Goal: Information Seeking & Learning: Find specific fact

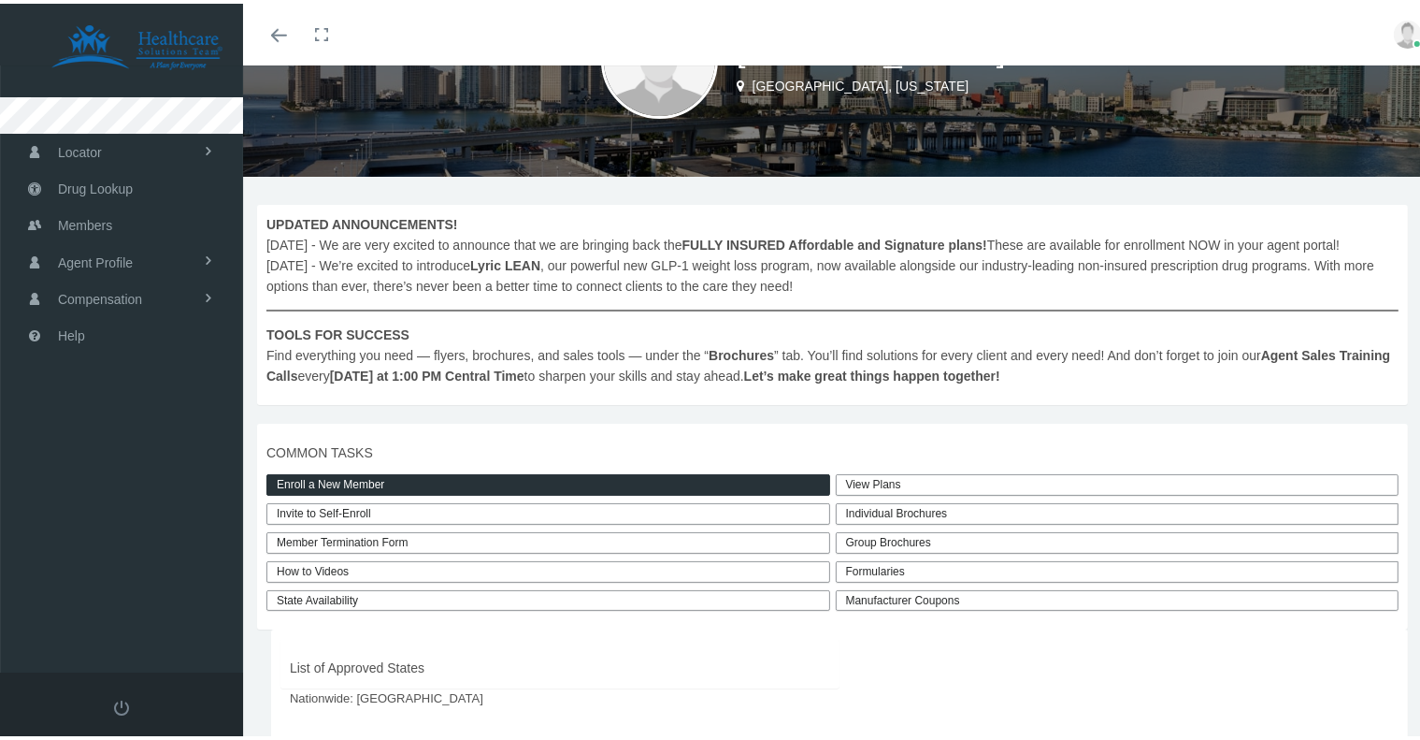
scroll to position [155, 0]
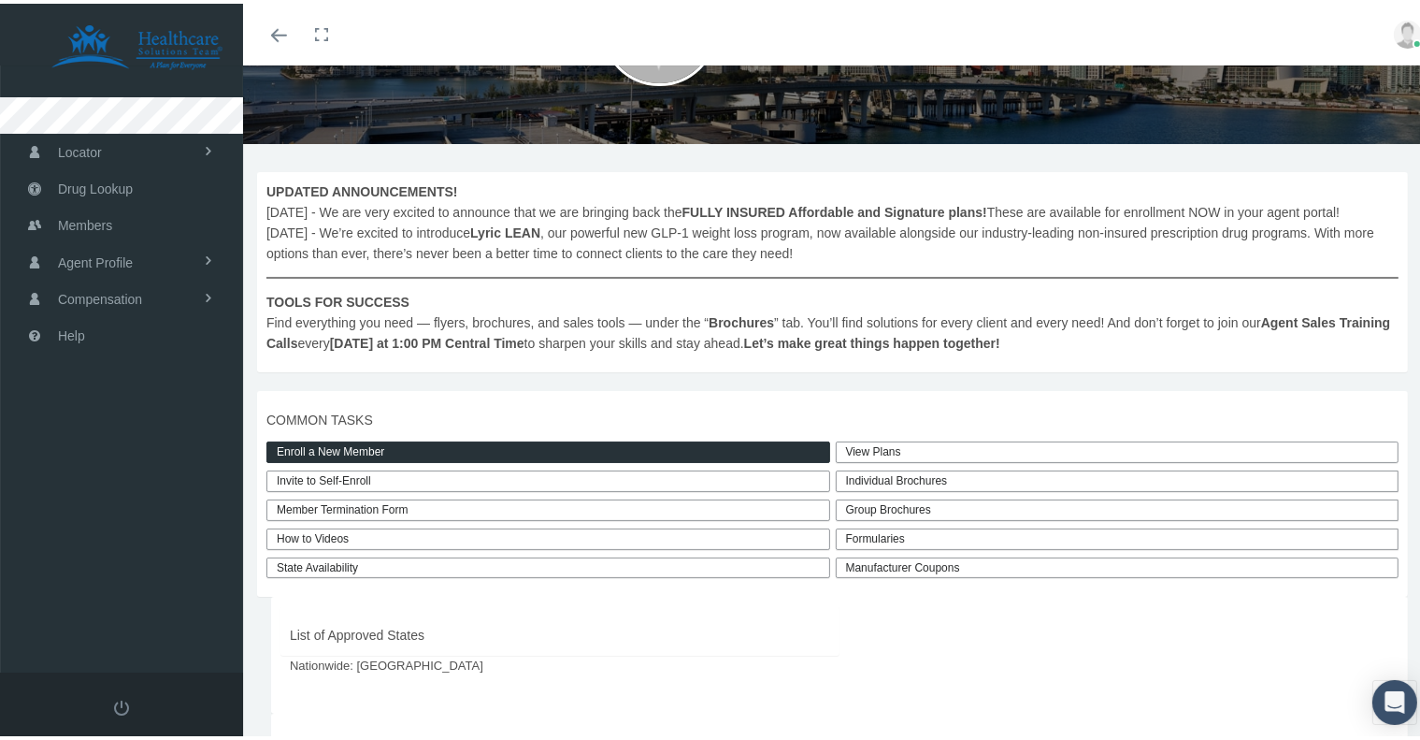
click at [886, 546] on div "Formularies" at bounding box center [1118, 536] width 564 height 22
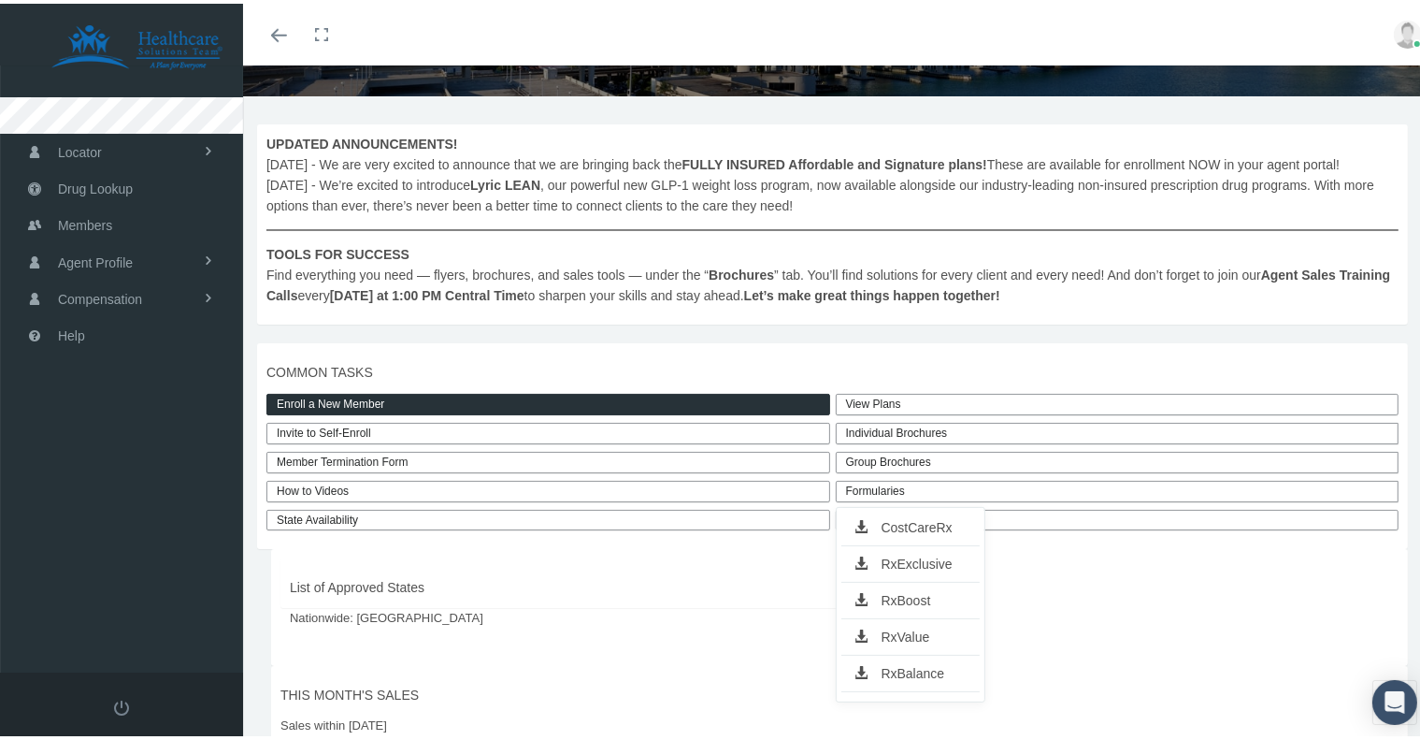
scroll to position [311, 0]
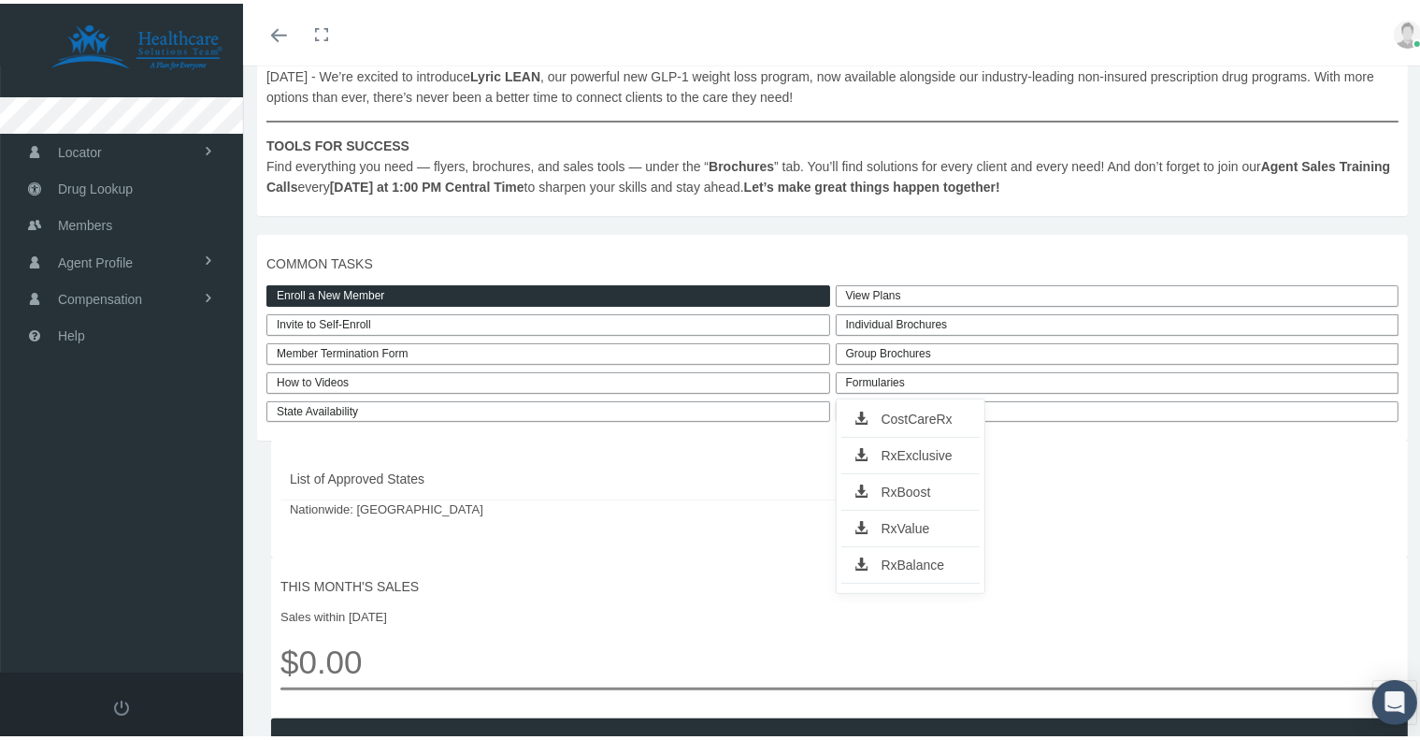
click at [804, 327] on div "Enroll a New Member Invite to Self-Enroll Member Termination Form How to Videos…" at bounding box center [542, 349] width 581 height 137
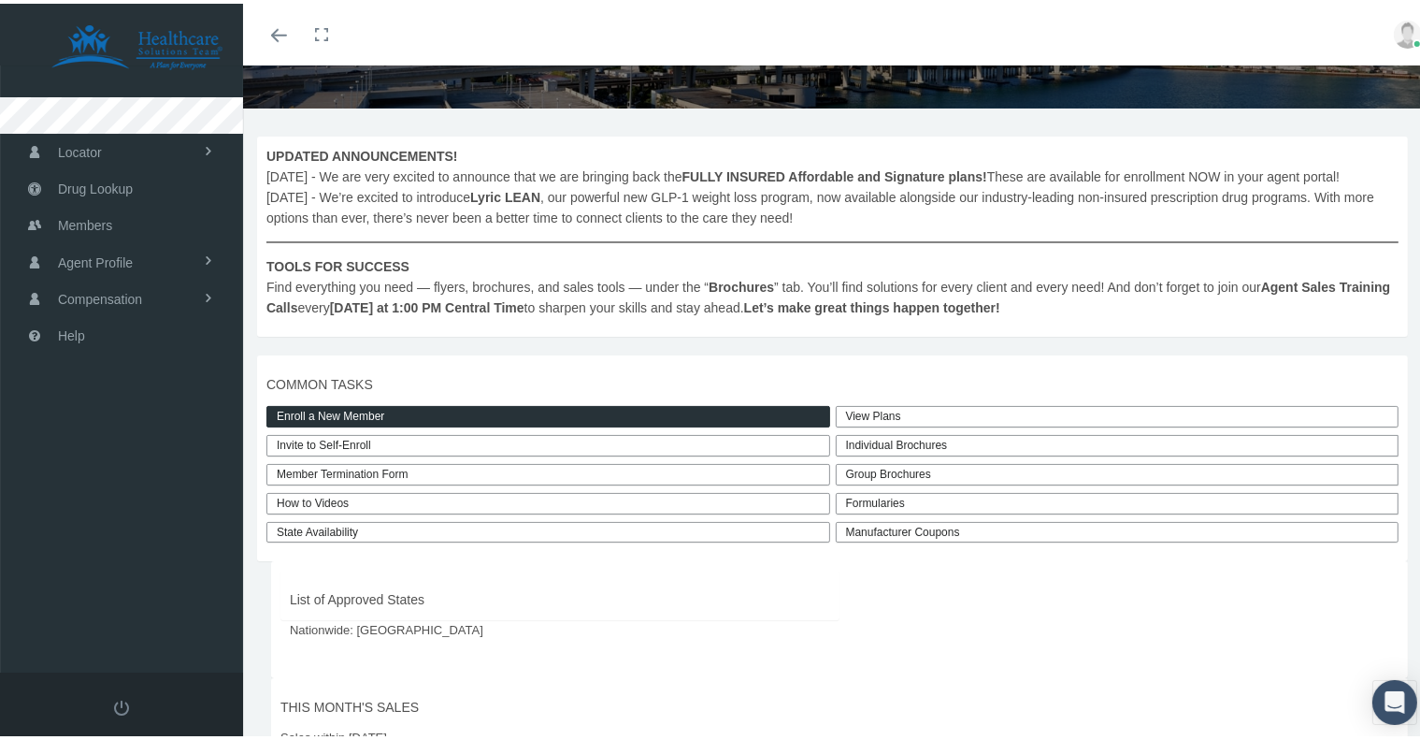
scroll to position [155, 0]
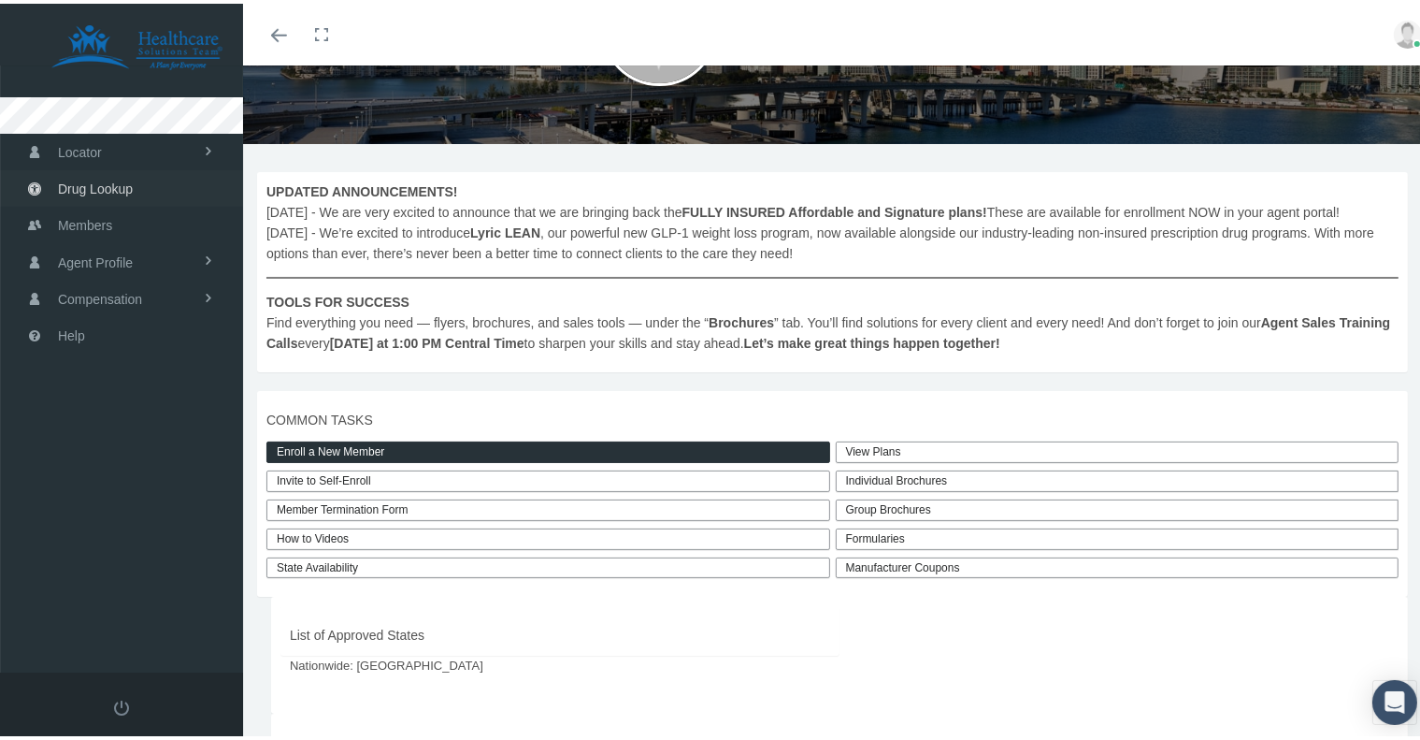
click at [113, 182] on span "Drug Lookup" at bounding box center [95, 185] width 75 height 36
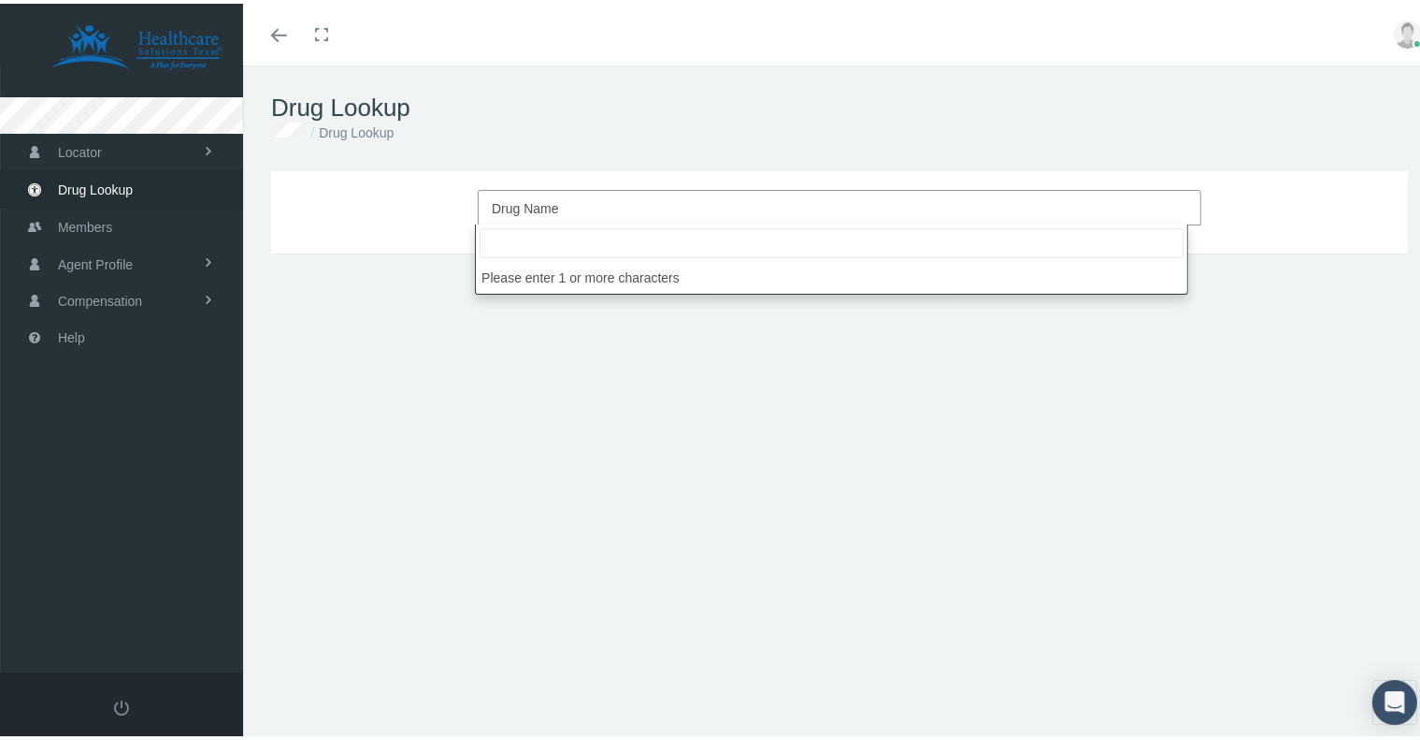
click at [586, 206] on span "Drug Name" at bounding box center [834, 205] width 684 height 24
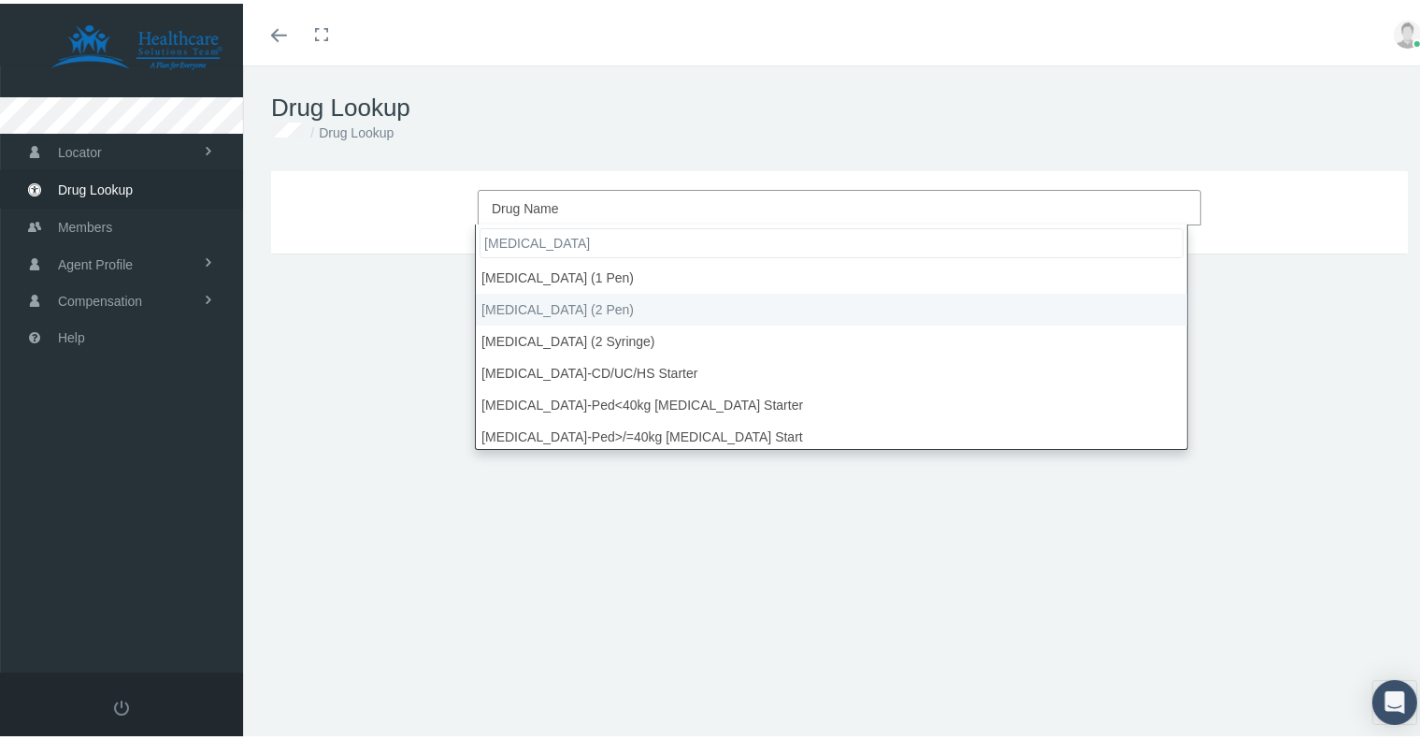
type input "humira"
select select "Humira (2 Pen)"
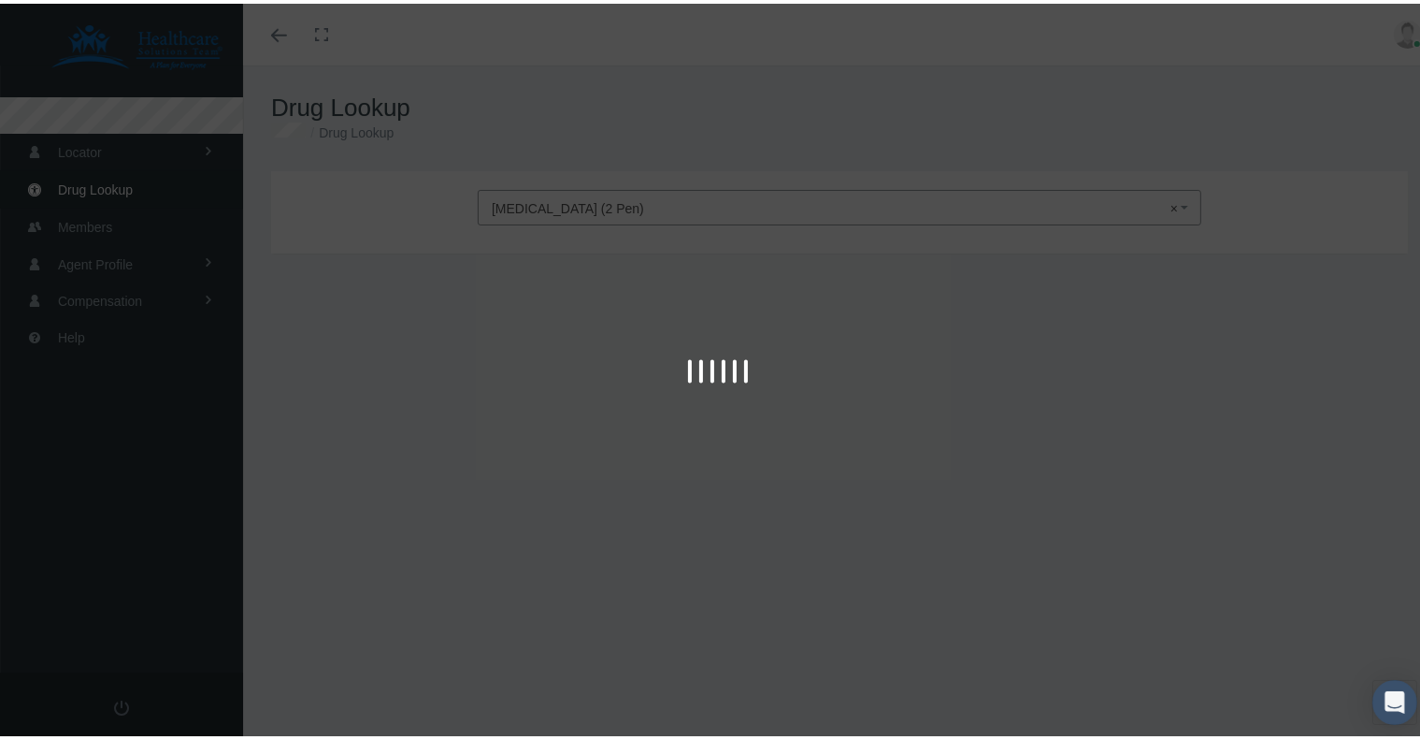
type input "30"
select select "Auto-injector Kit"
select select "40 MG/0.4ML"
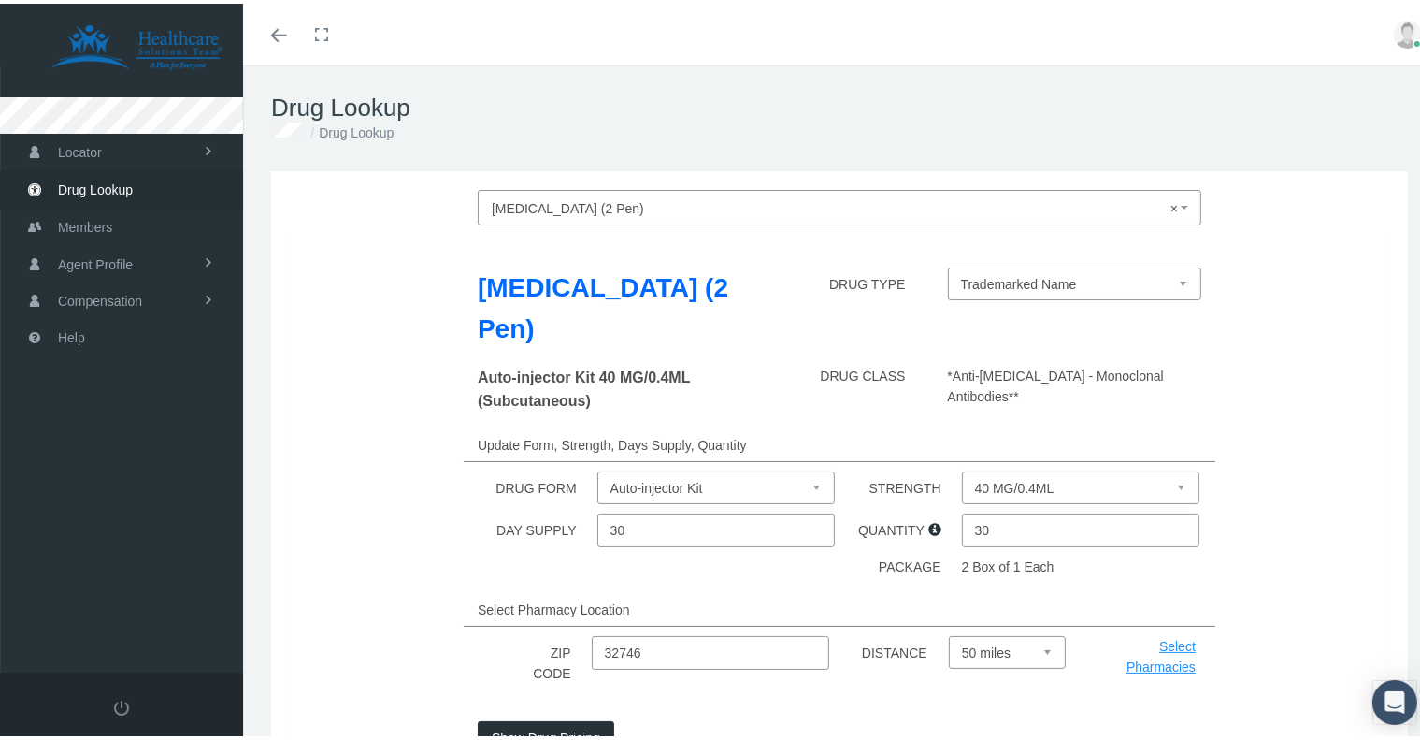
click at [595, 203] on span "× Humira (2 Pen)" at bounding box center [834, 205] width 684 height 24
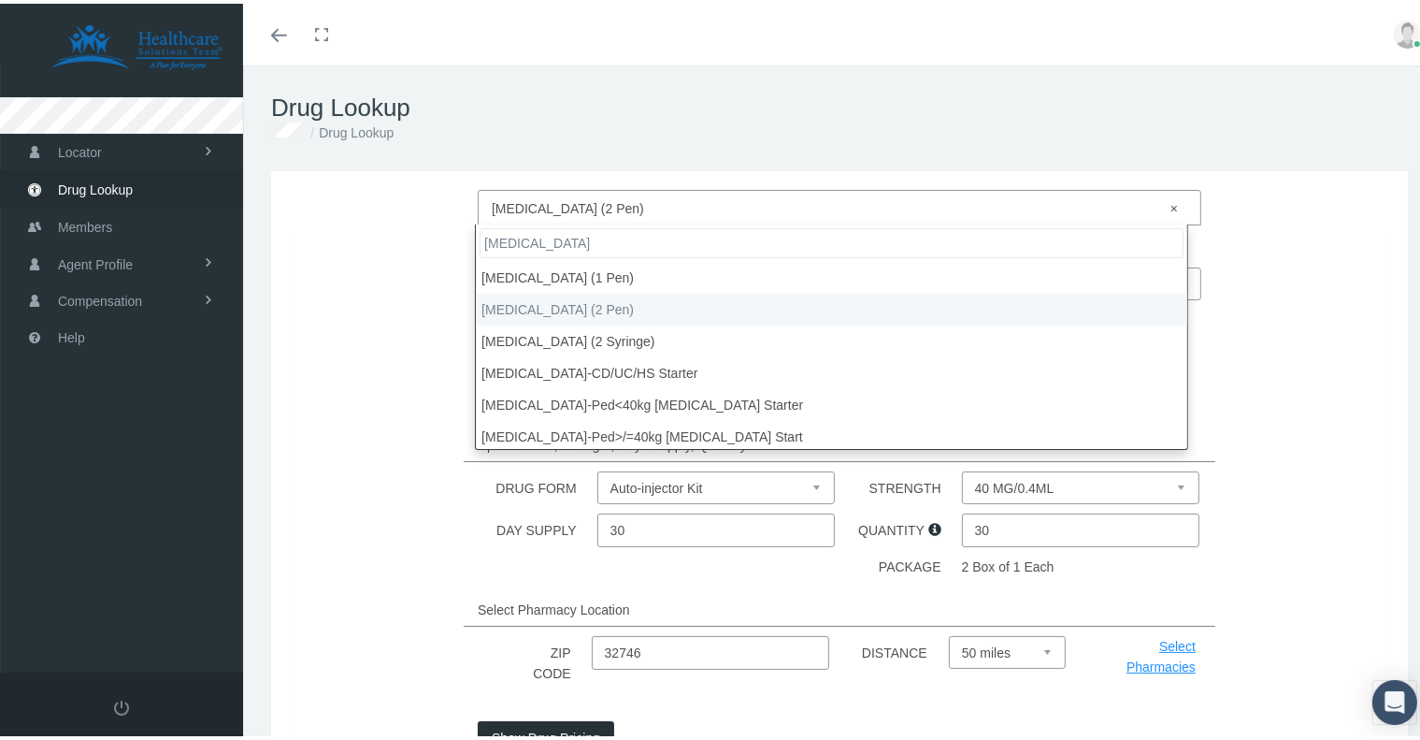
type input "humira"
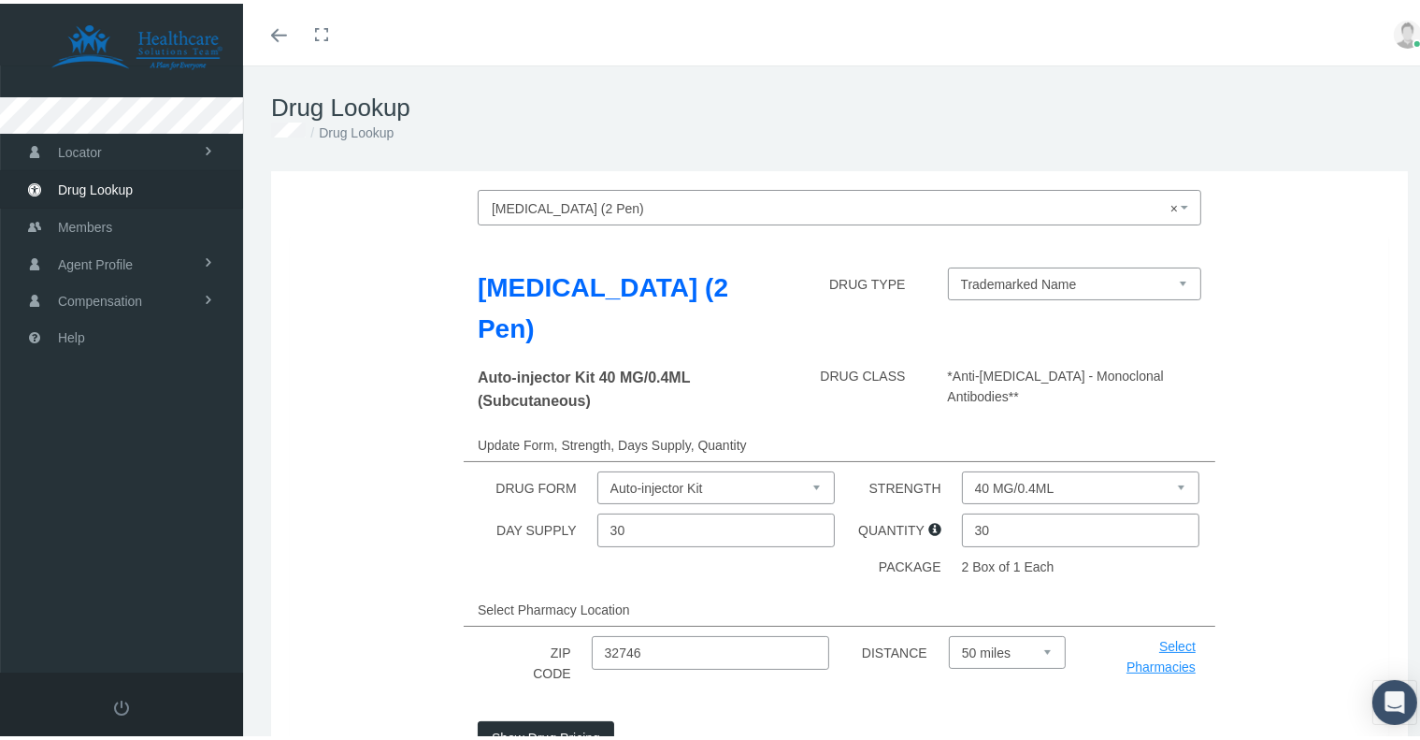
click at [1250, 265] on div "Humira (2 Pen) DRUG TYPE Trademarked Name" at bounding box center [840, 308] width 1128 height 89
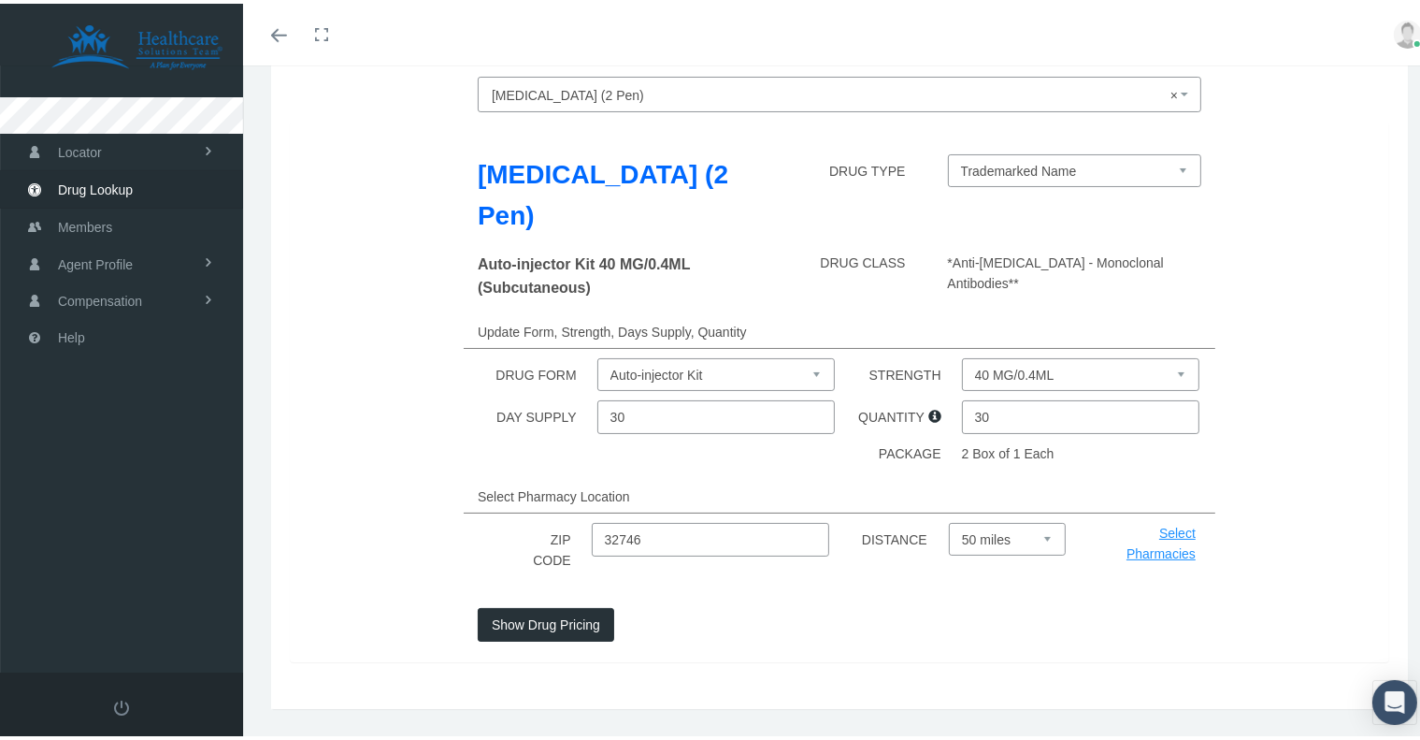
click at [528, 604] on button "Show Drug Pricing" at bounding box center [546, 621] width 137 height 34
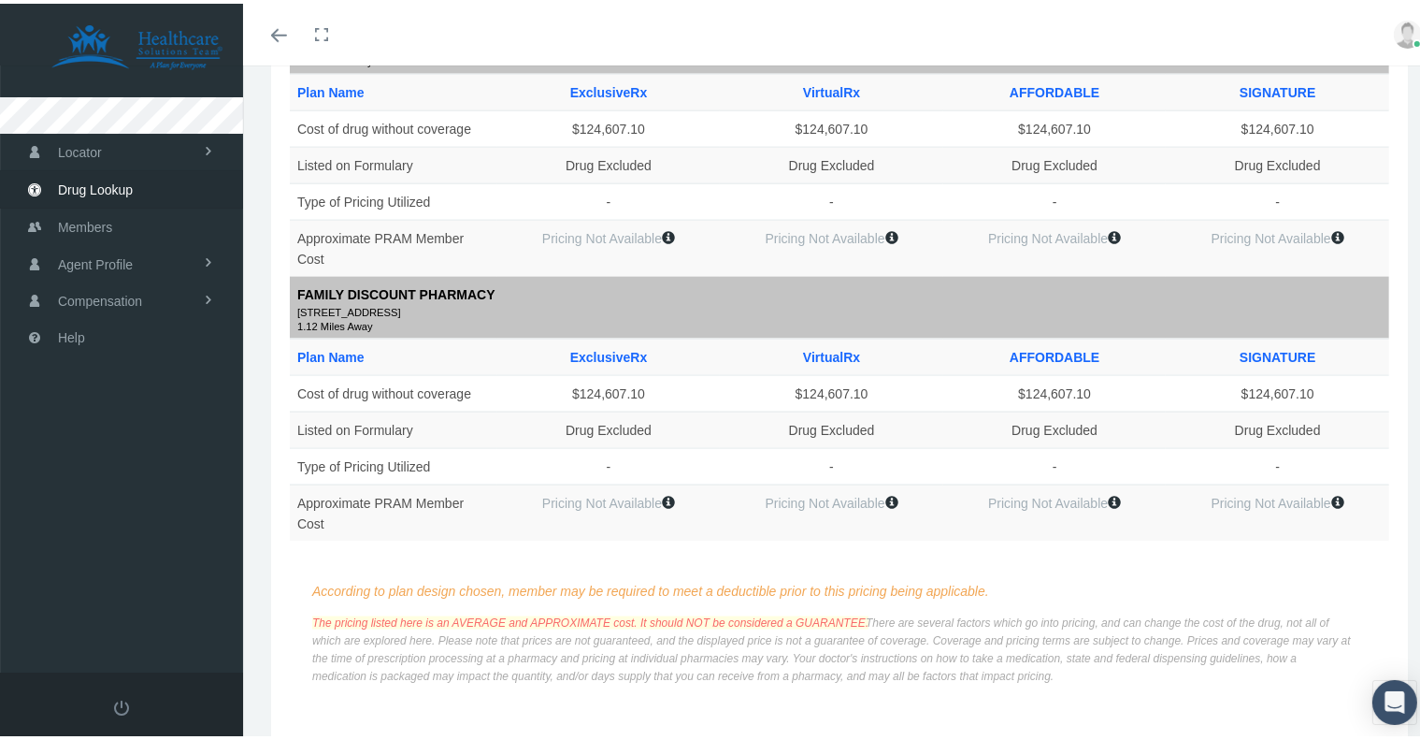
scroll to position [2599, 0]
